Goal: Navigation & Orientation: Find specific page/section

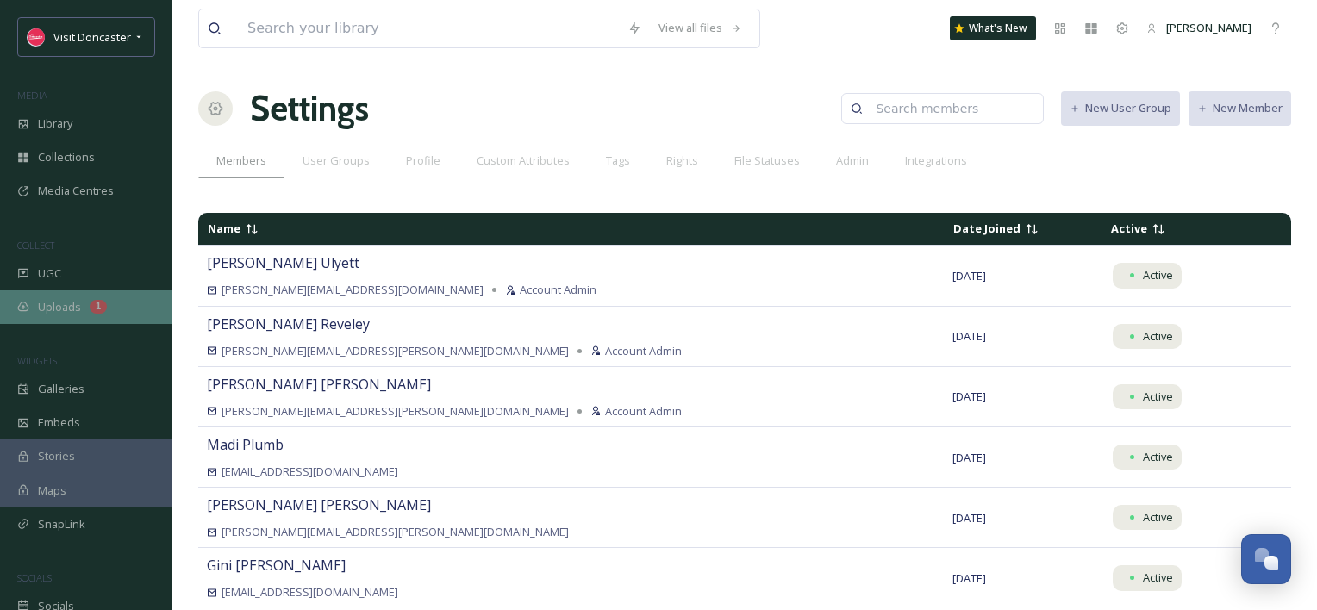
click at [79, 299] on span "Uploads" at bounding box center [59, 307] width 43 height 16
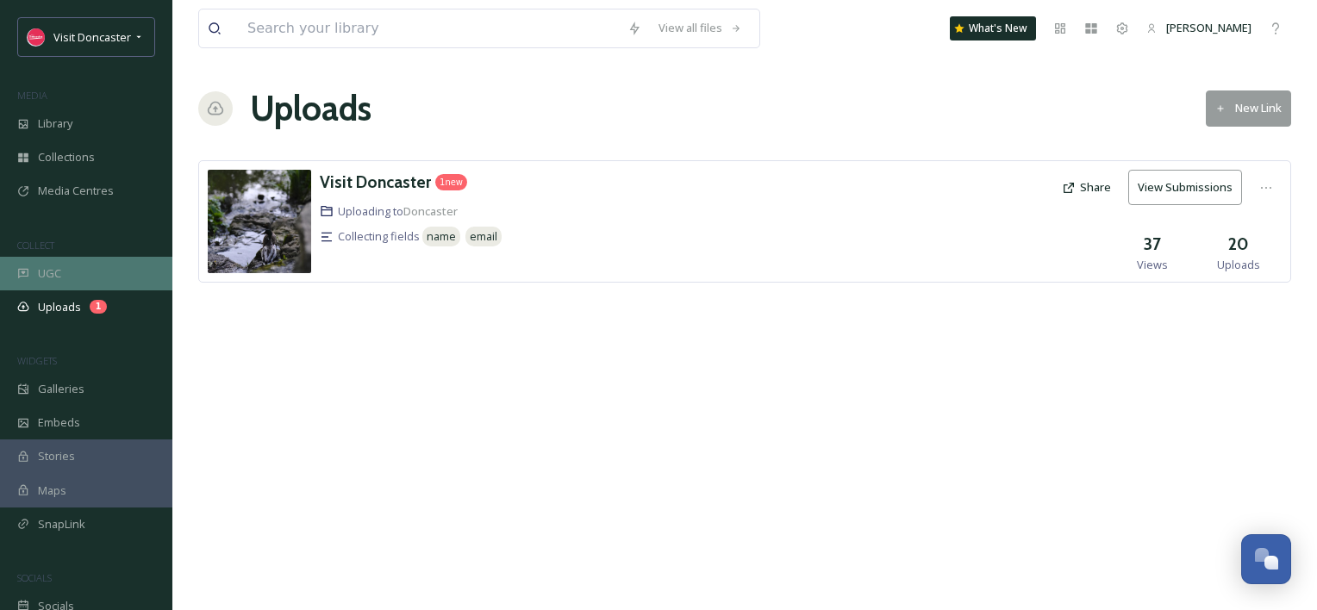
click at [93, 269] on div "UGC" at bounding box center [86, 274] width 172 height 34
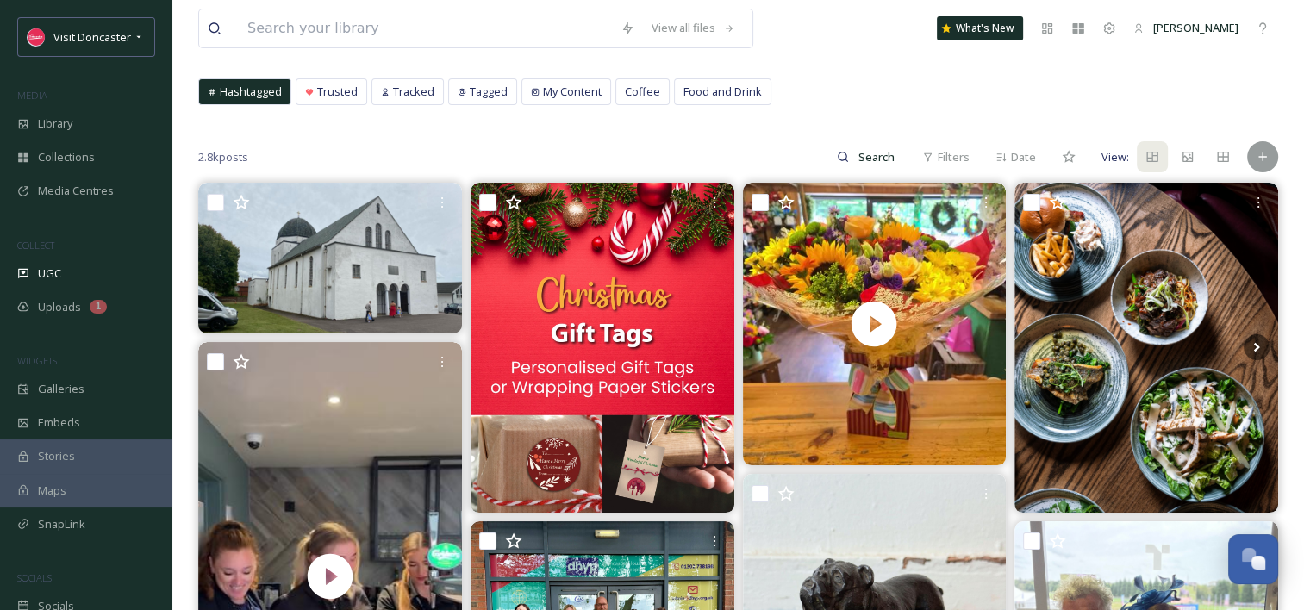
scroll to position [172, 0]
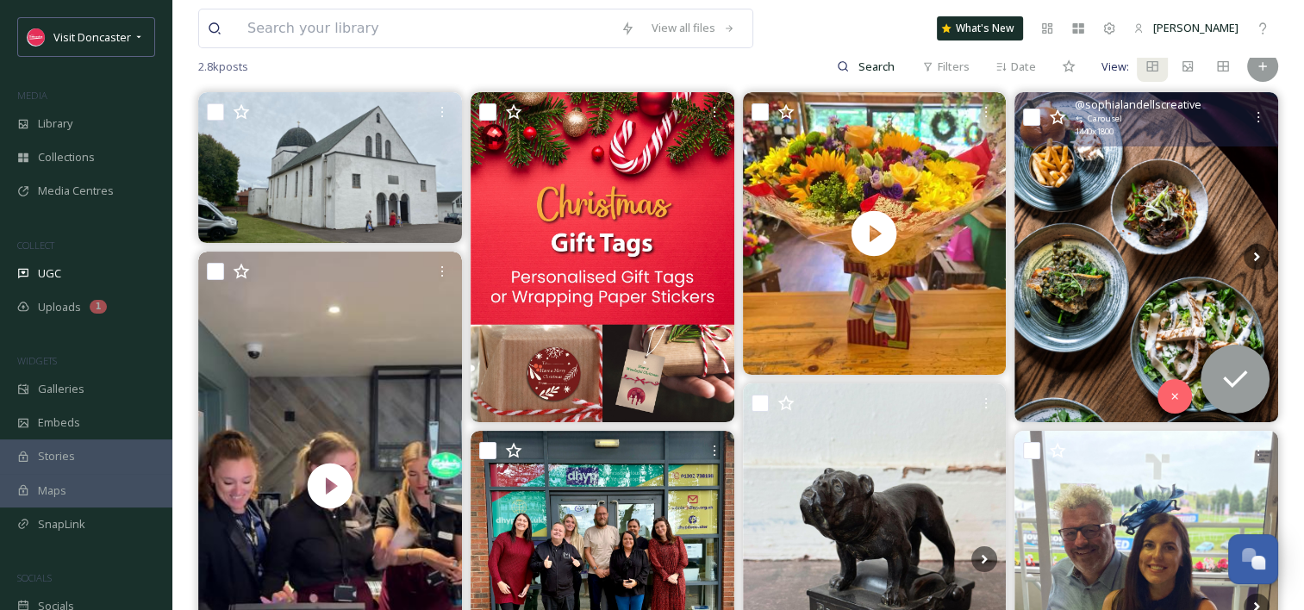
click at [1146, 269] on img at bounding box center [1146, 256] width 264 height 329
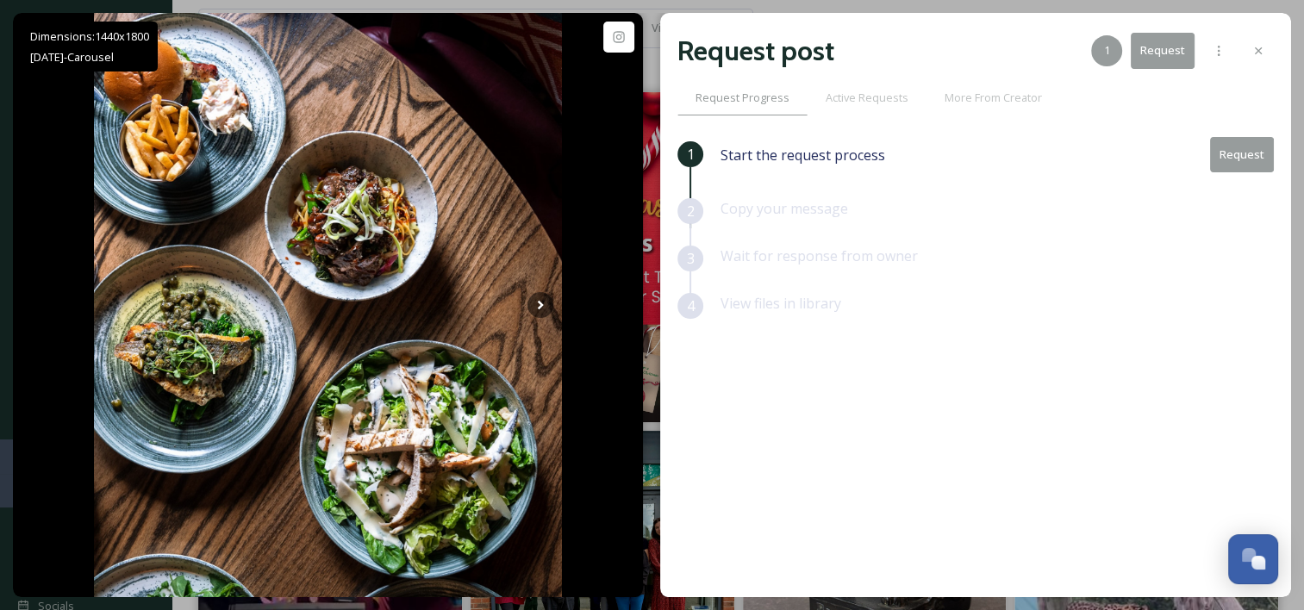
click at [1253, 31] on div "Request post 1 Request" at bounding box center [975, 50] width 596 height 41
click at [1265, 55] on div at bounding box center [1257, 50] width 31 height 31
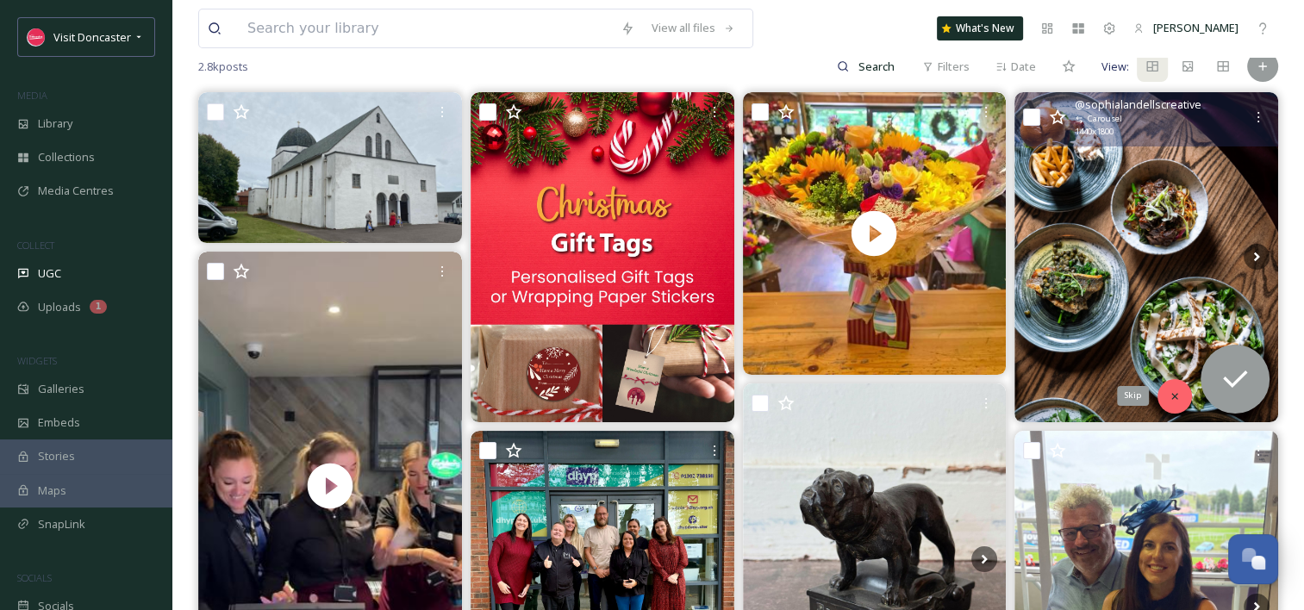
click at [1176, 400] on icon at bounding box center [1174, 396] width 12 height 12
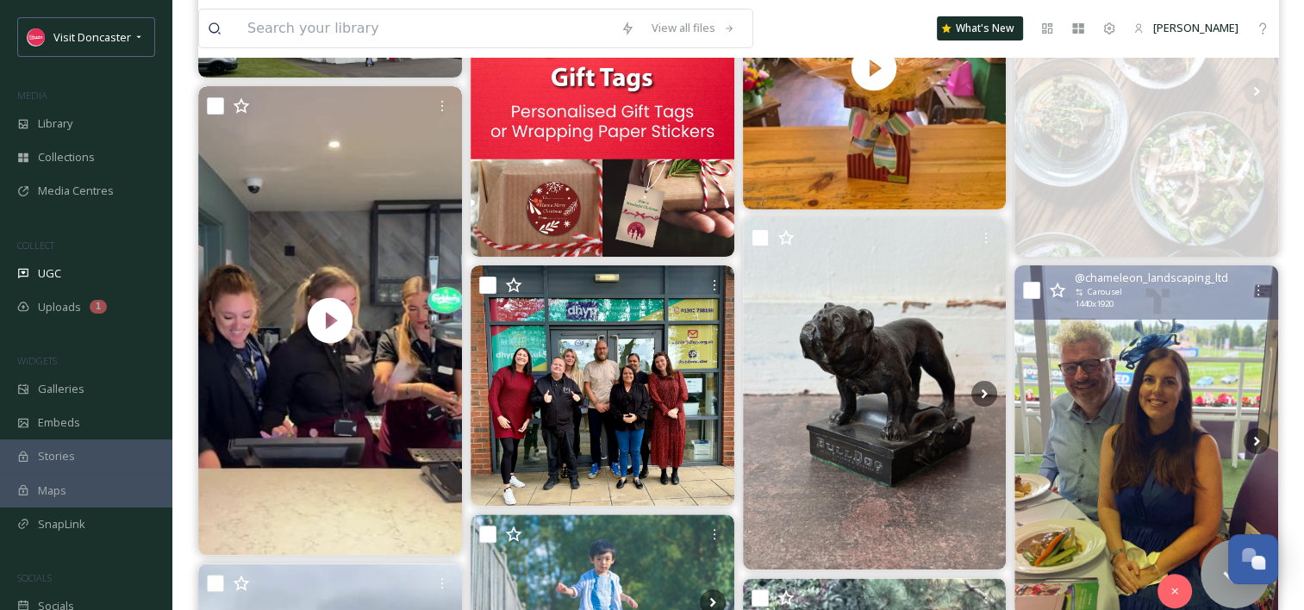
scroll to position [345, 0]
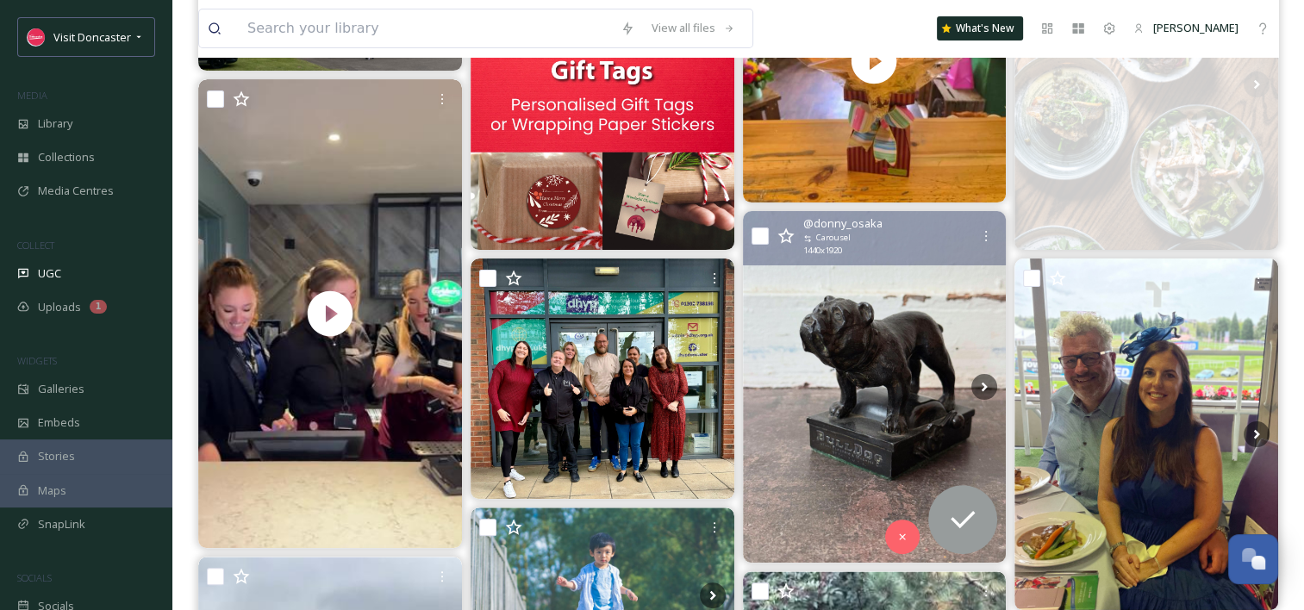
click at [883, 406] on img at bounding box center [875, 387] width 264 height 352
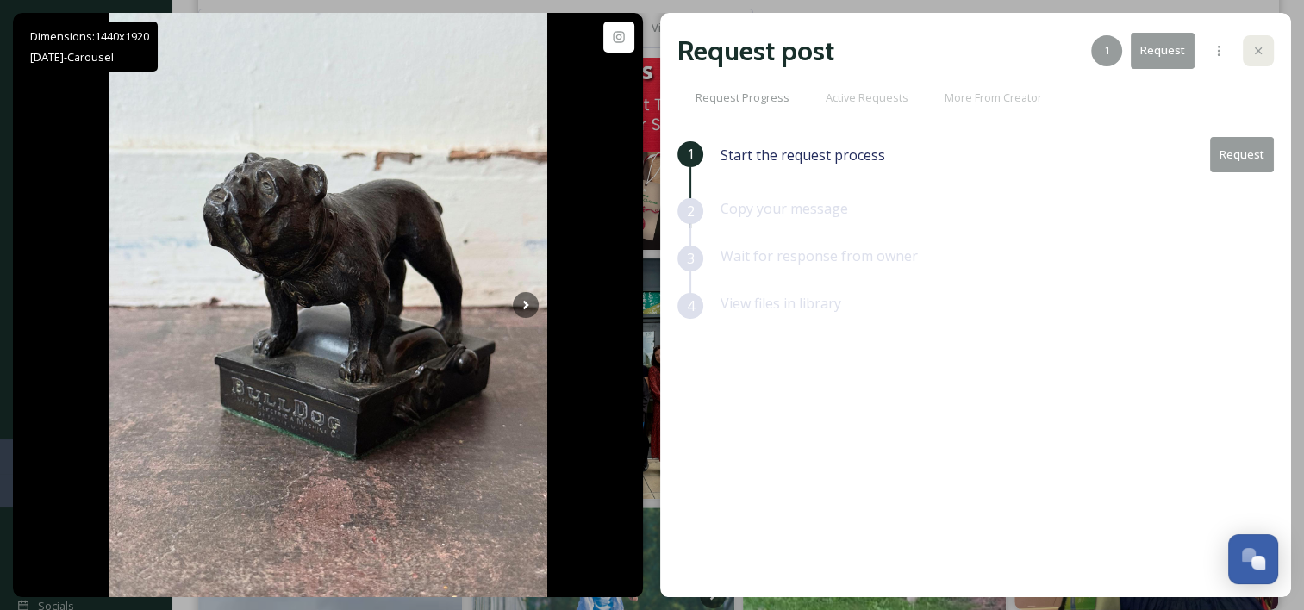
click at [1255, 52] on icon at bounding box center [1257, 50] width 7 height 7
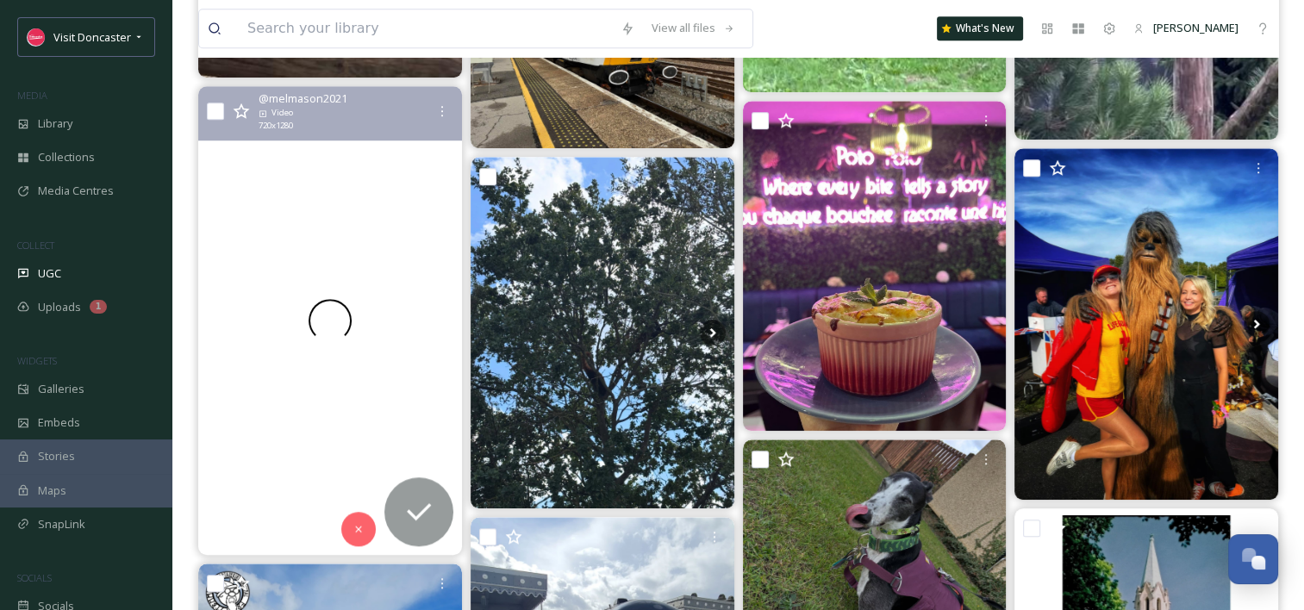
scroll to position [1809, 0]
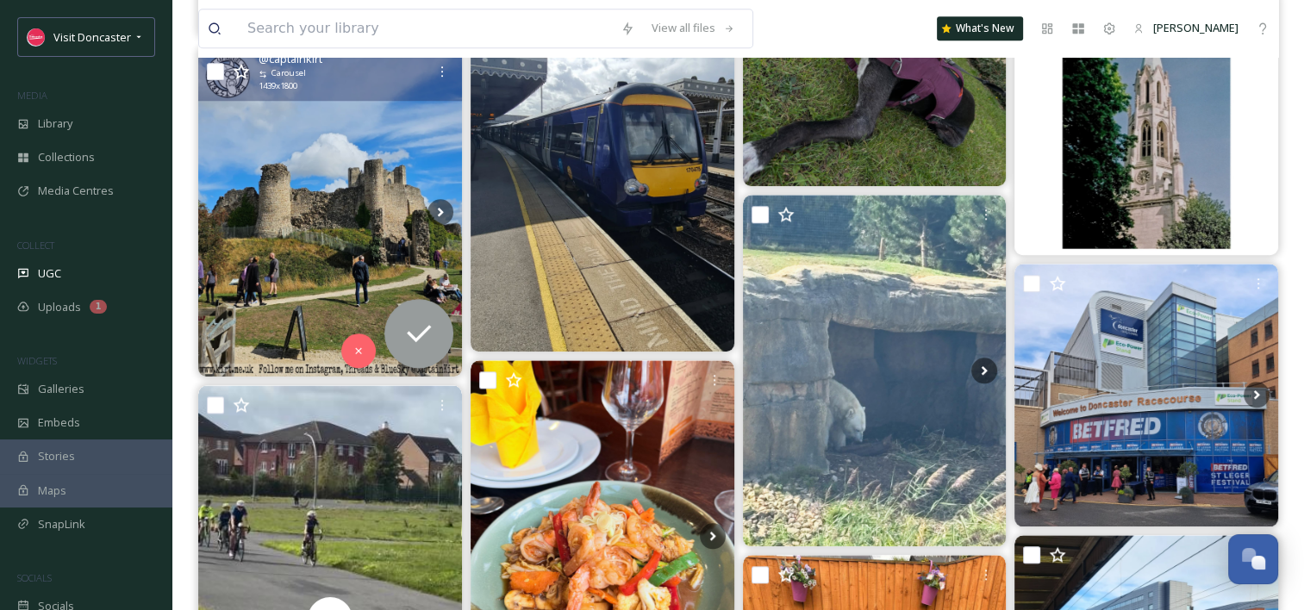
click at [327, 209] on img at bounding box center [330, 211] width 264 height 329
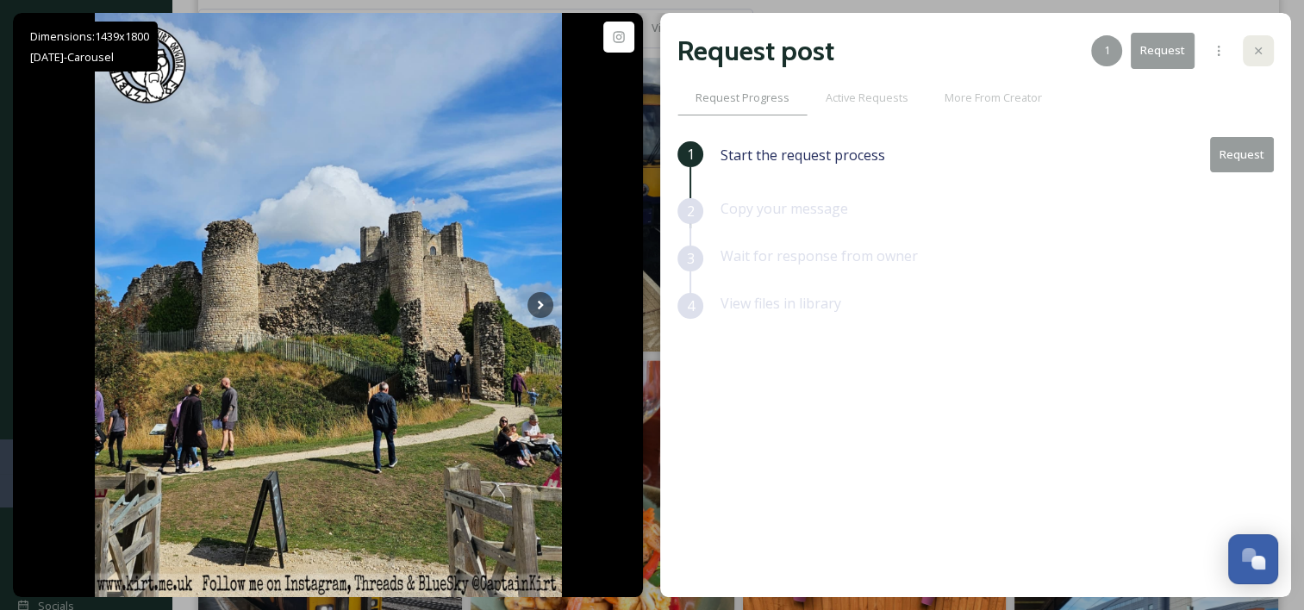
click at [1253, 53] on icon at bounding box center [1258, 51] width 14 height 14
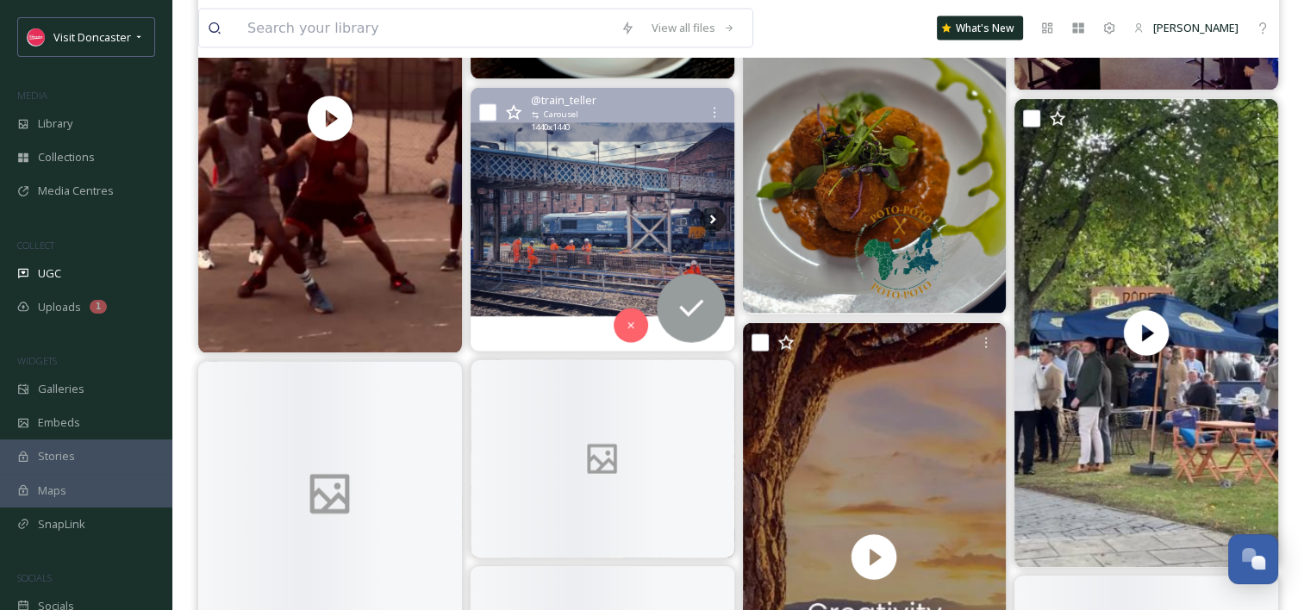
scroll to position [3533, 0]
